Goal: Task Accomplishment & Management: Manage account settings

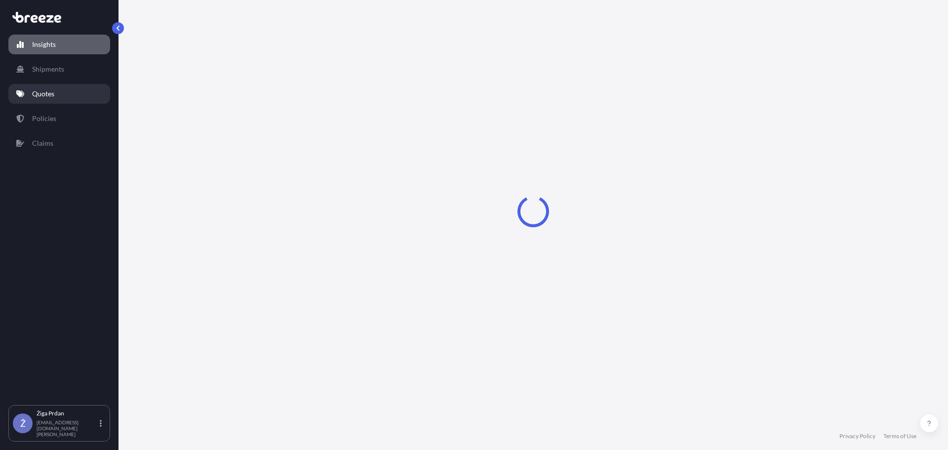
click at [54, 92] on p "Quotes" at bounding box center [43, 94] width 22 height 10
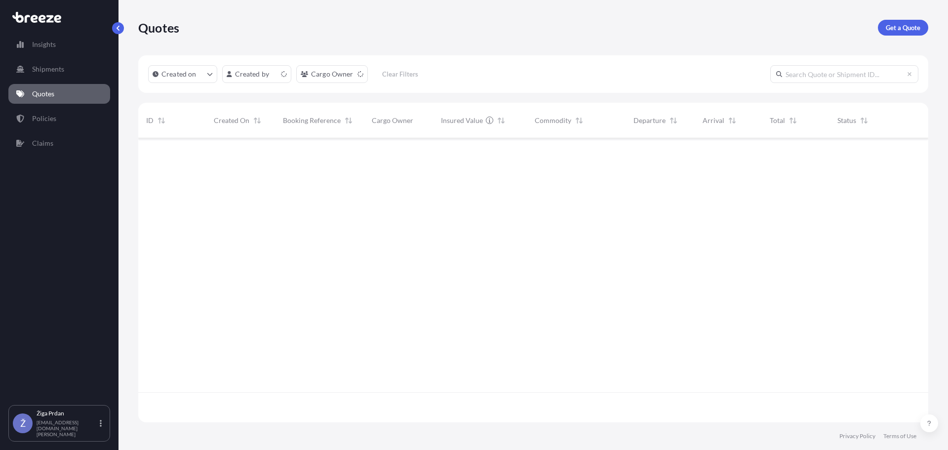
scroll to position [282, 783]
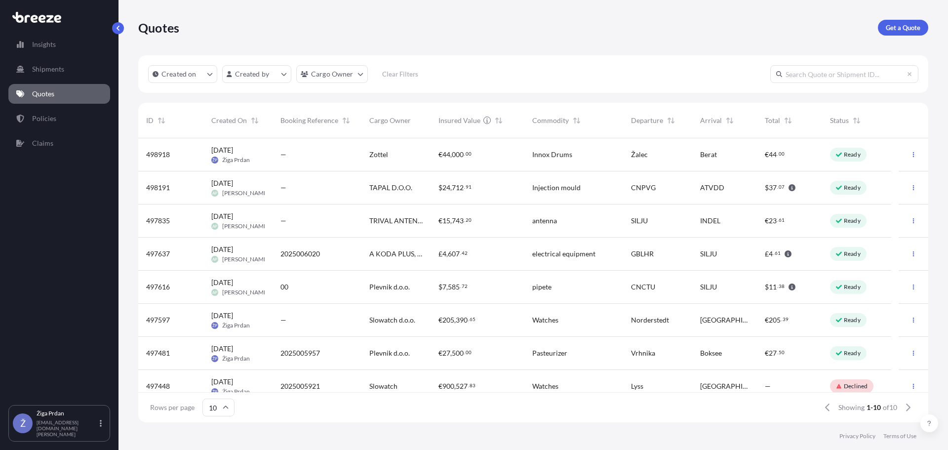
click at [327, 166] on div "—" at bounding box center [317, 154] width 89 height 33
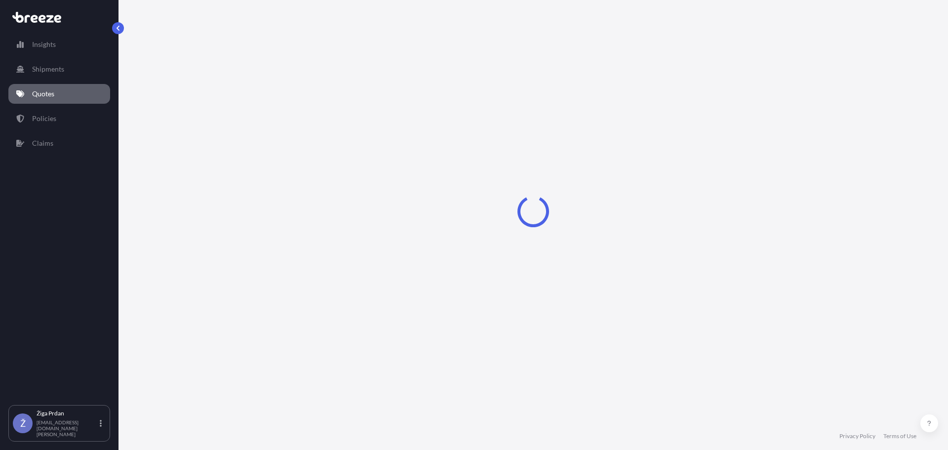
select select "Road"
select select "2"
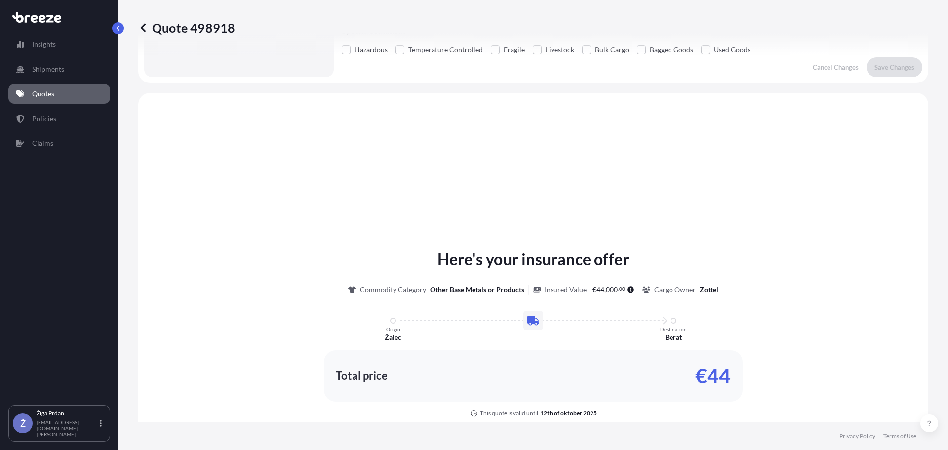
scroll to position [297, 0]
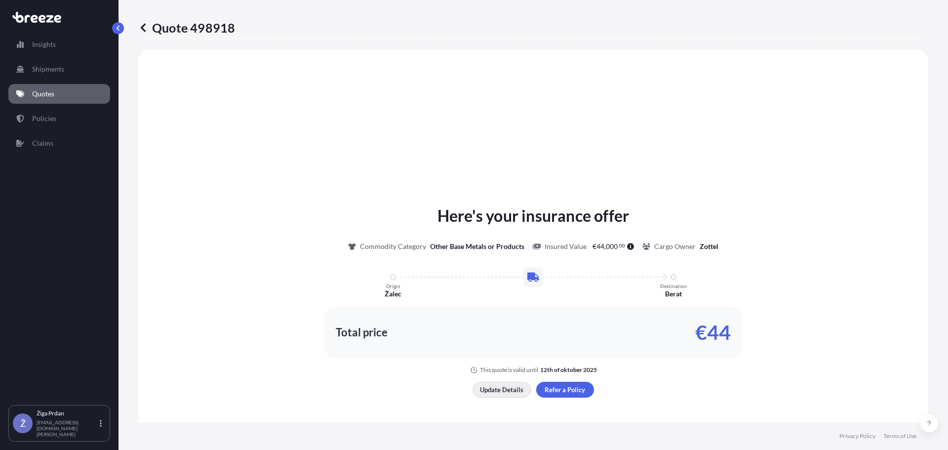
click at [495, 389] on p "Update Details" at bounding box center [501, 390] width 43 height 10
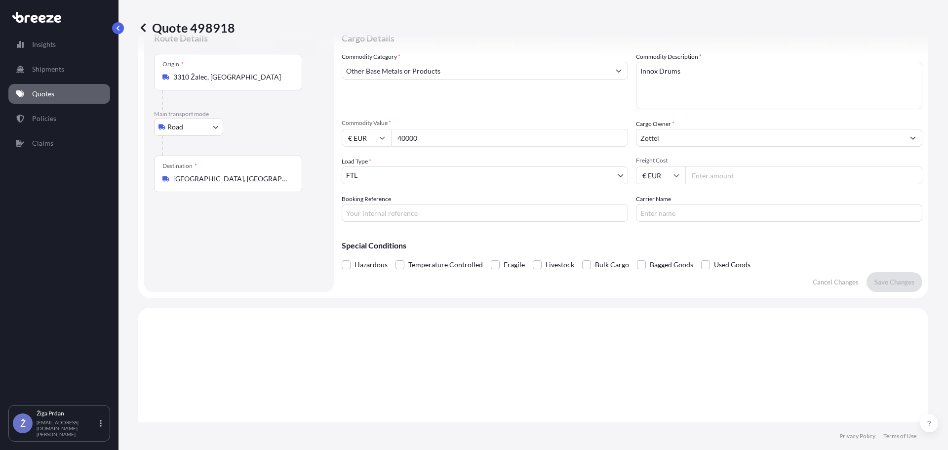
scroll to position [16, 0]
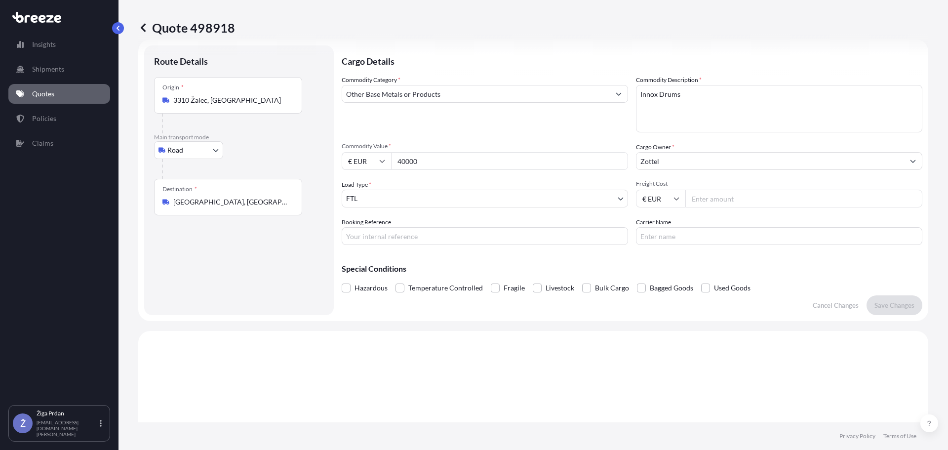
click at [664, 164] on input "Zottel" at bounding box center [771, 161] width 268 height 18
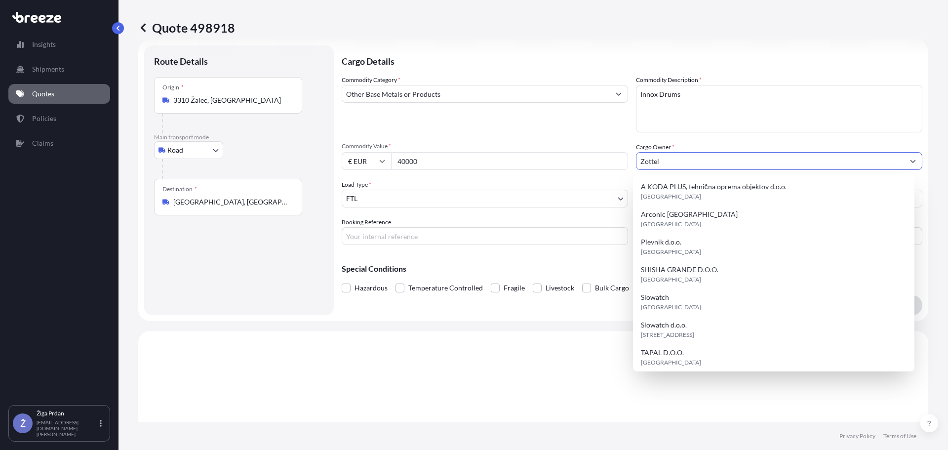
click at [486, 119] on div "Commodity Category * Other Base Metals or Products" at bounding box center [485, 103] width 287 height 57
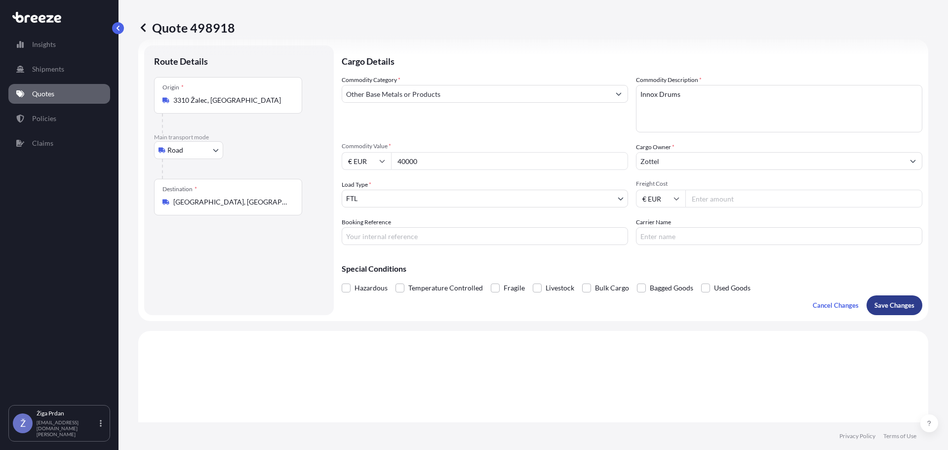
click at [887, 305] on p "Save Changes" at bounding box center [895, 305] width 40 height 10
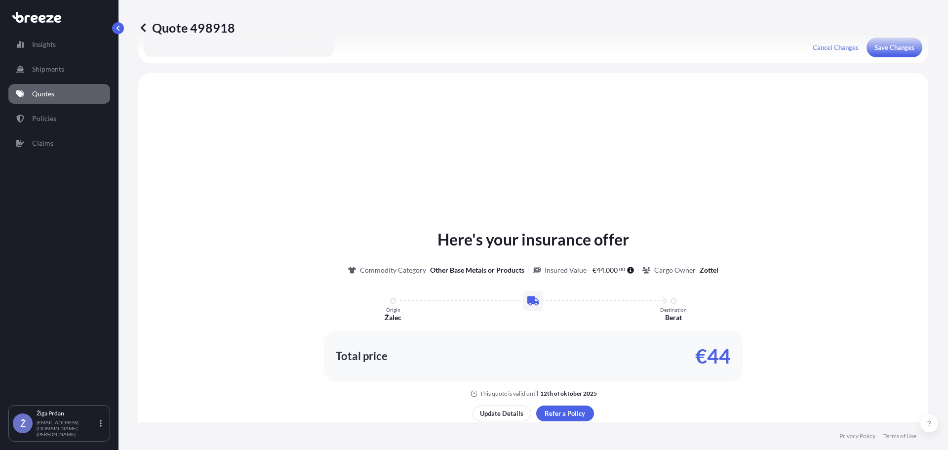
scroll to position [297, 0]
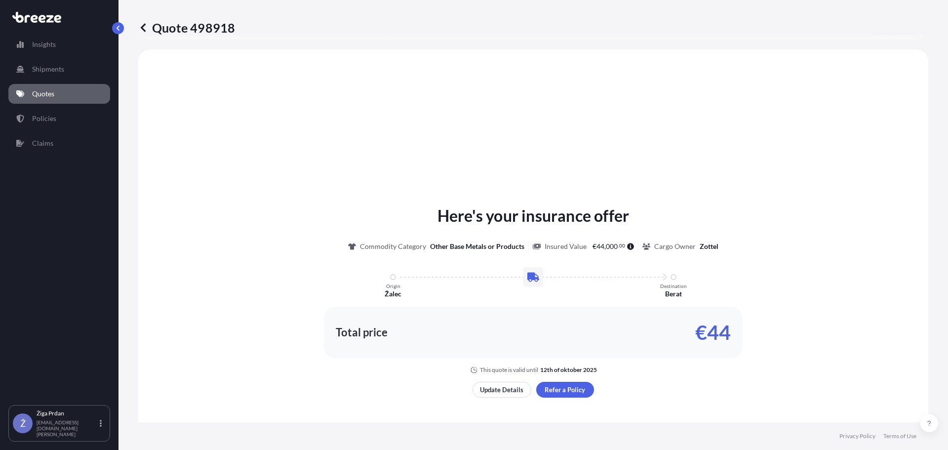
select select "Road"
select select "2"
